Goal: Transaction & Acquisition: Purchase product/service

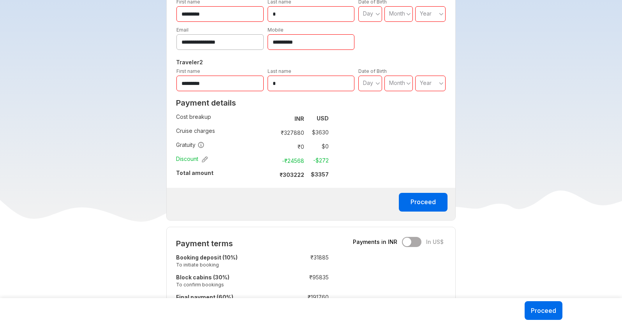
scroll to position [387, 0]
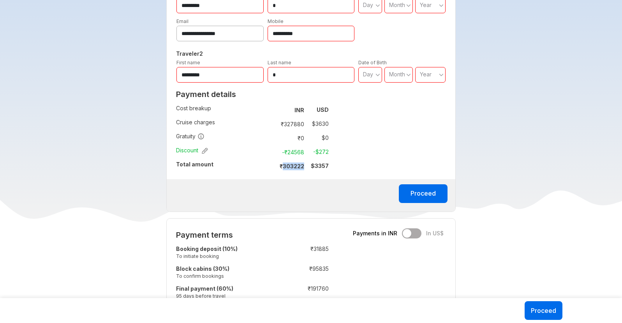
drag, startPoint x: 284, startPoint y: 168, endPoint x: 306, endPoint y: 167, distance: 21.8
click at [306, 167] on td "₹ 303222" at bounding box center [291, 165] width 33 height 11
click at [293, 178] on div "Payment details Cost breakup : INR USD Cruise charges : ₹ 327880 $ 3630 Gratuit…" at bounding box center [252, 132] width 171 height 93
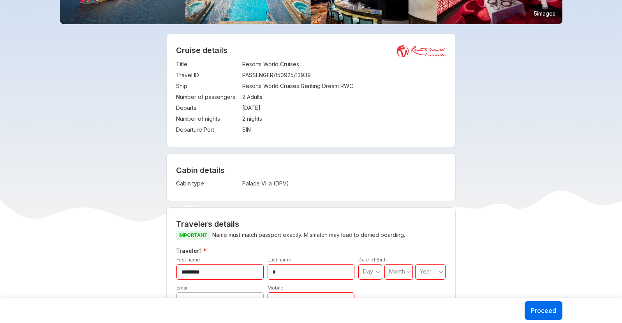
scroll to position [0, 0]
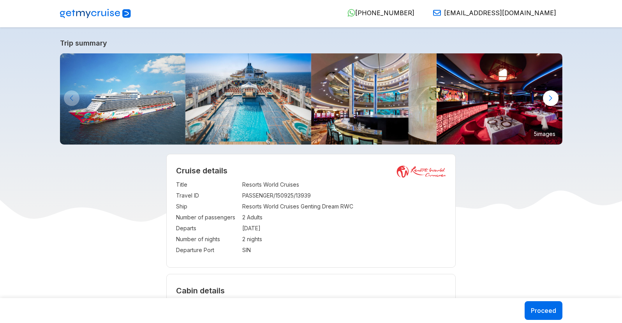
click at [552, 101] on div at bounding box center [551, 98] width 16 height 16
